Goal: Find specific page/section: Locate item on page

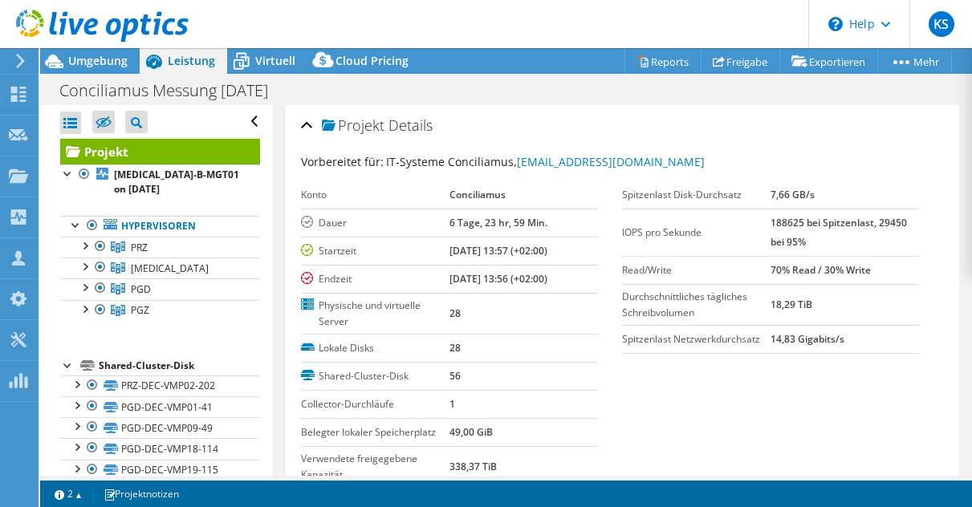
select select "EUFrankfurt"
select select "EUR"
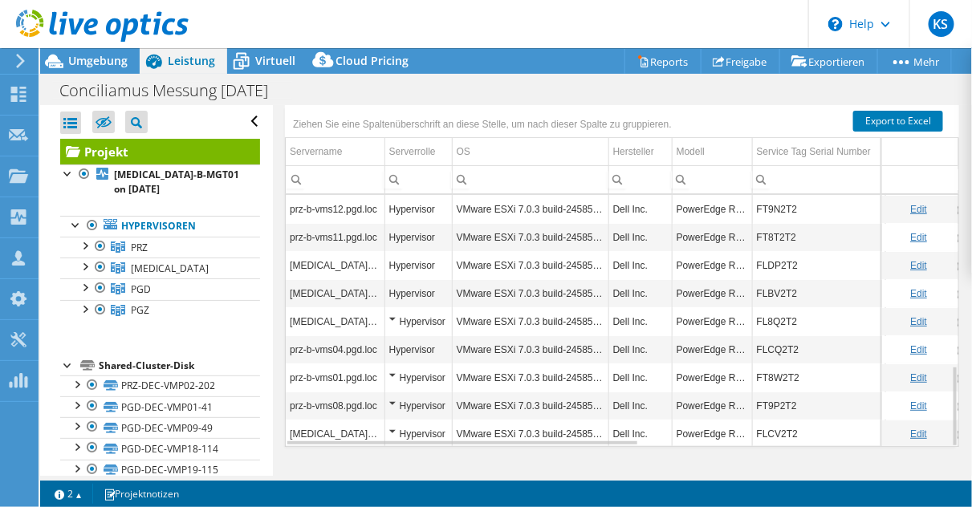
scroll to position [533, 0]
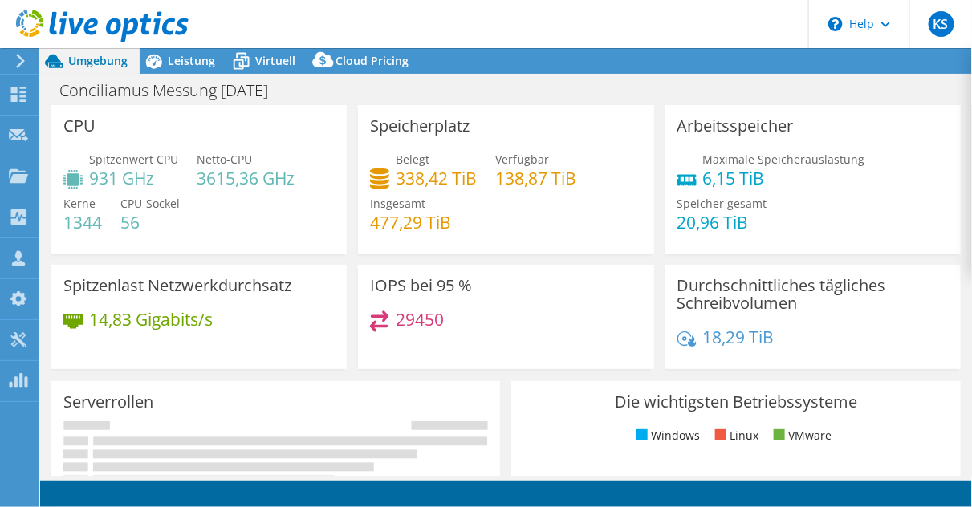
select select "EUFrankfurt"
select select "USD"
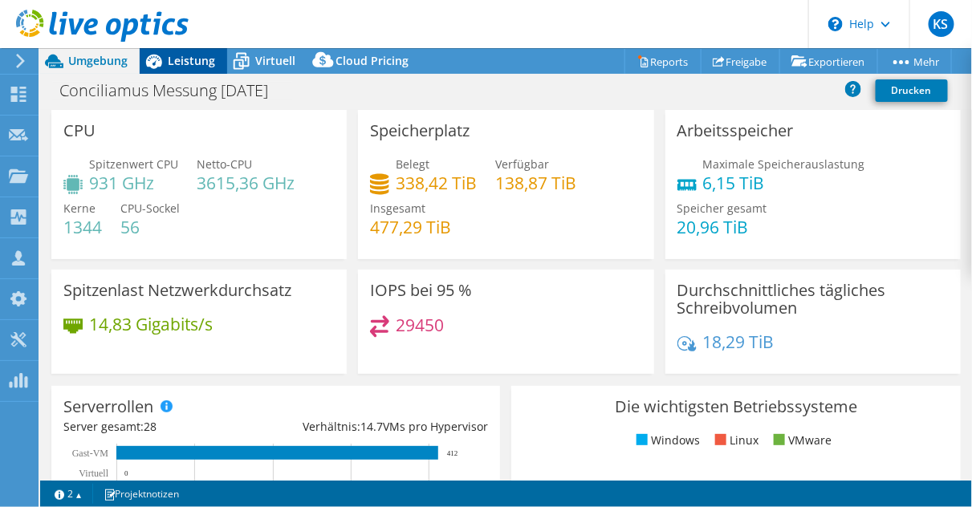
click at [198, 59] on span "Leistung" at bounding box center [191, 60] width 47 height 15
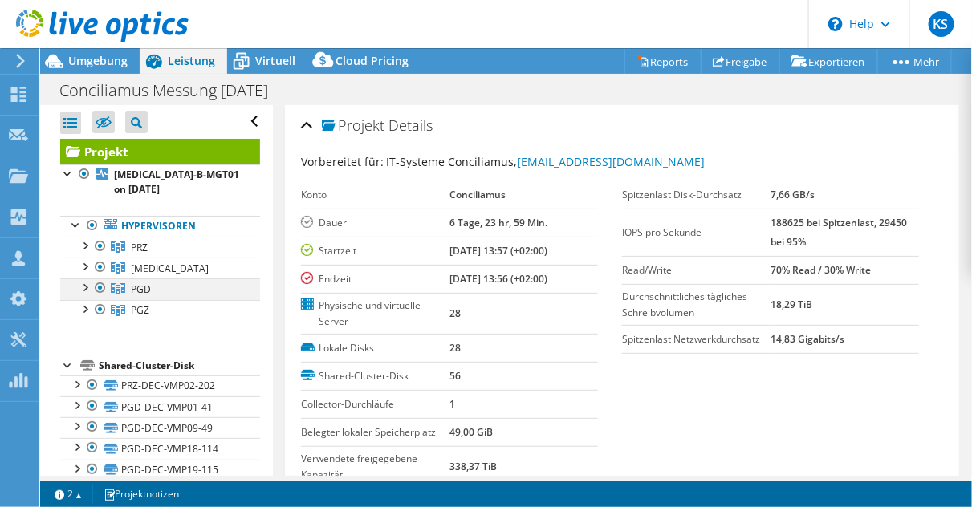
click at [81, 287] on div at bounding box center [84, 287] width 16 height 16
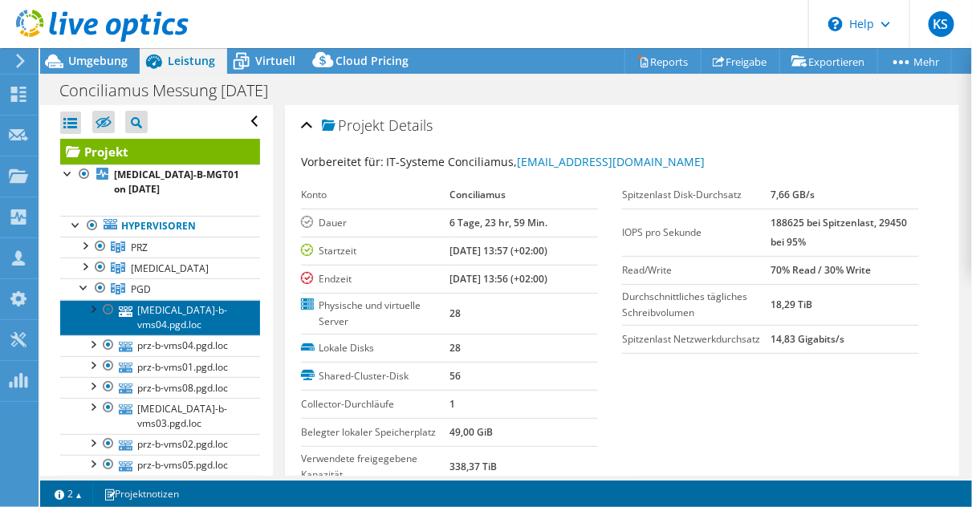
click at [157, 311] on link "[MEDICAL_DATA]-b-vms04.pgd.loc" at bounding box center [160, 317] width 200 height 35
